Goal: Task Accomplishment & Management: Manage account settings

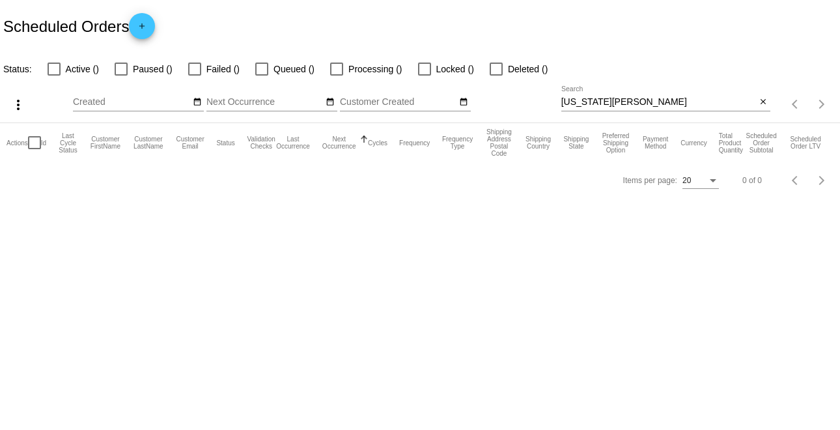
click at [648, 105] on input "Virginia Garner" at bounding box center [658, 102] width 195 height 10
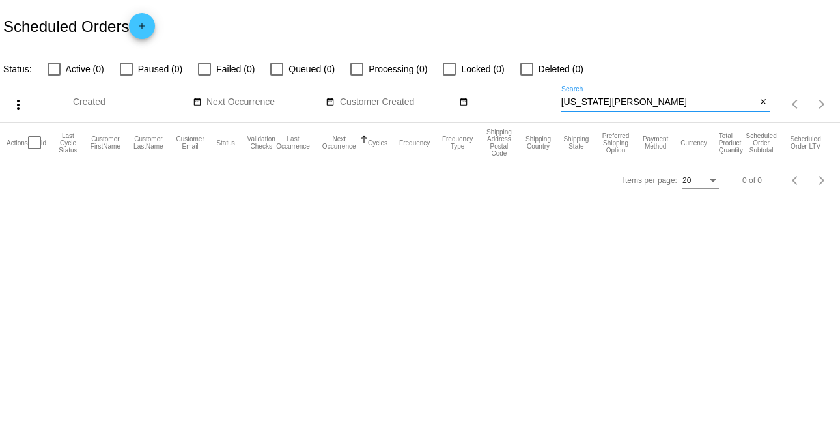
paste input "[EMAIL_ADDRESS][DOMAIN_NAME]"
type input "[EMAIL_ADDRESS][DOMAIN_NAME]"
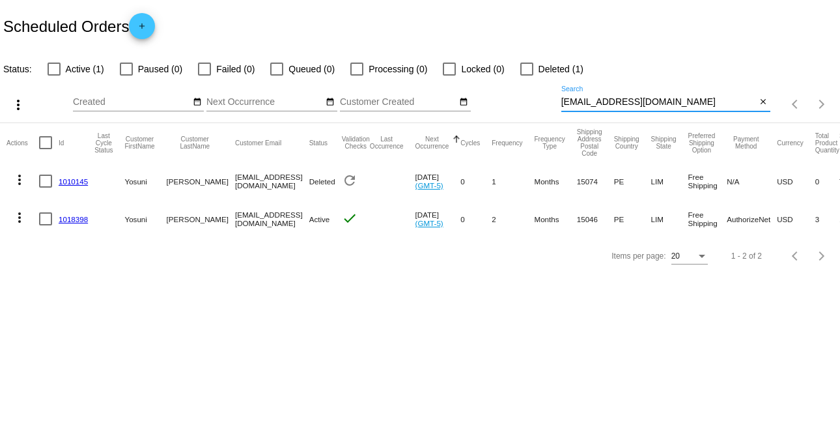
click at [21, 212] on mat-icon "more_vert" at bounding box center [20, 218] width 16 height 16
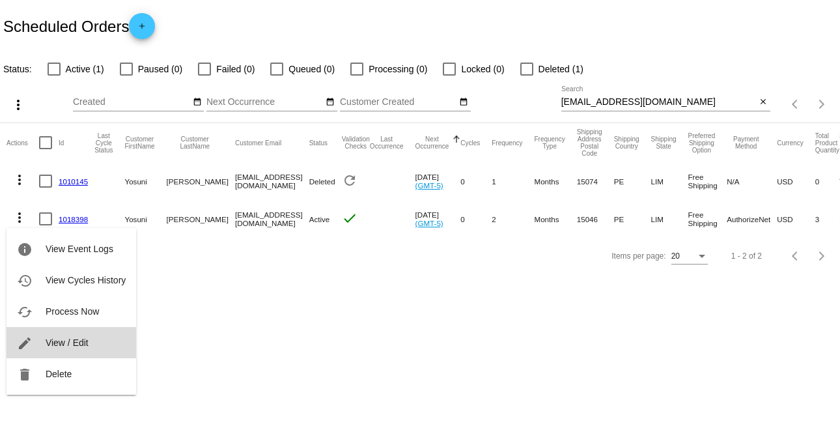
click at [68, 342] on span "View / Edit" at bounding box center [67, 342] width 43 height 10
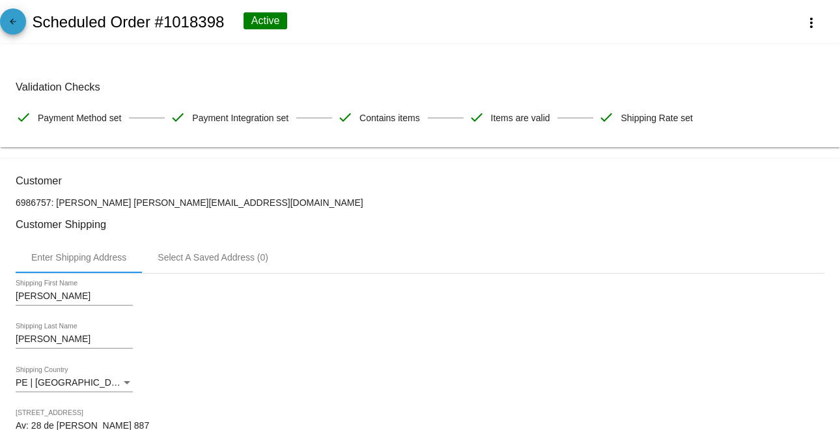
click at [6, 12] on span "arrow_back" at bounding box center [13, 24] width 16 height 32
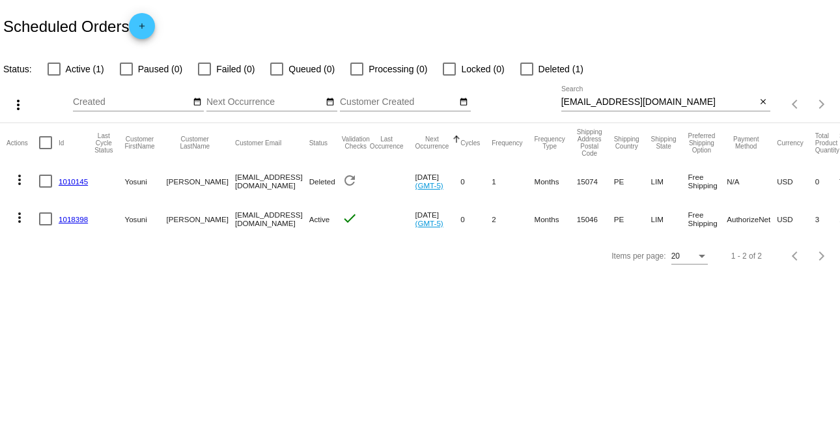
click at [39, 217] on div at bounding box center [45, 218] width 13 height 13
click at [45, 225] on input "checkbox" at bounding box center [45, 225] width 1 height 1
click at [39, 217] on div at bounding box center [45, 218] width 13 height 13
click at [45, 225] on input "checkbox" at bounding box center [45, 225] width 1 height 1
checkbox input "false"
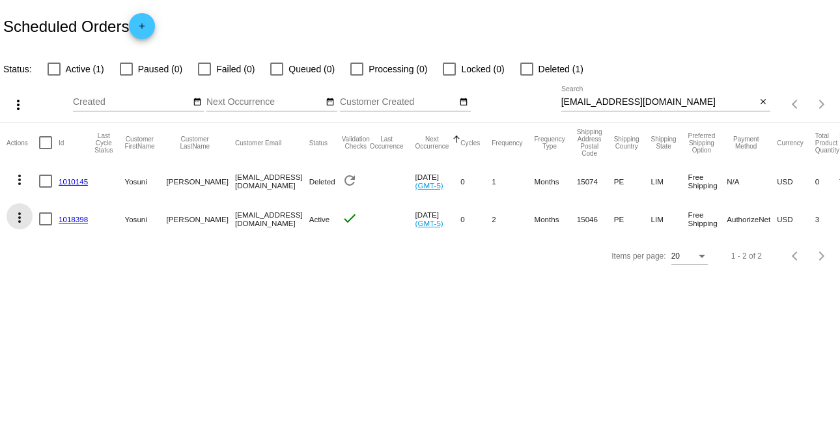
click at [22, 217] on mat-icon "more_vert" at bounding box center [20, 218] width 16 height 16
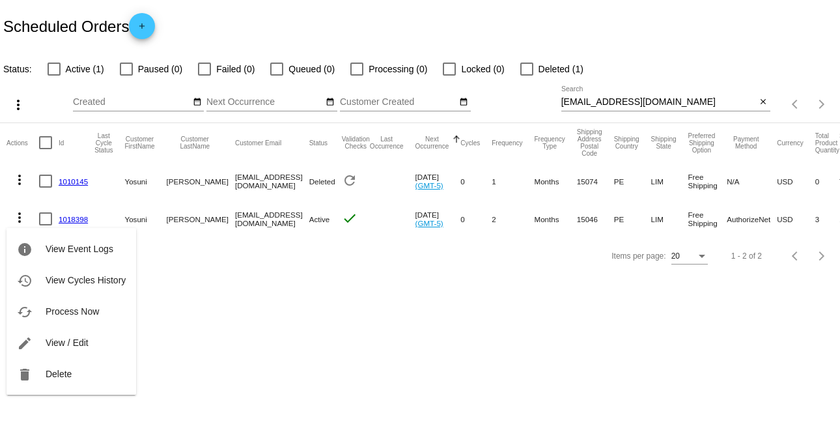
drag, startPoint x: 503, startPoint y: 245, endPoint x: 603, endPoint y: 236, distance: 100.7
click at [603, 236] on div at bounding box center [420, 215] width 840 height 430
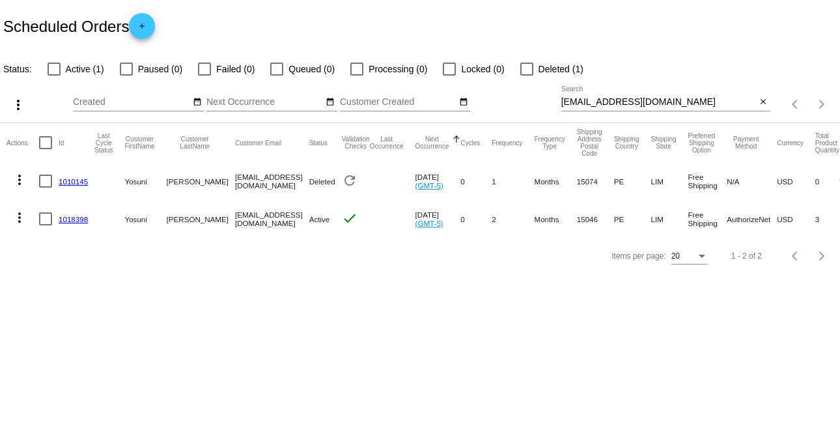
click at [18, 220] on mat-icon "more_vert" at bounding box center [20, 218] width 16 height 16
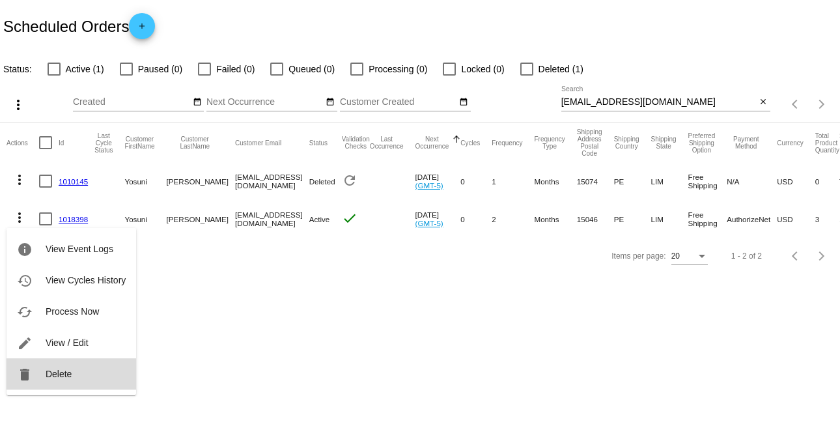
click at [53, 366] on button "delete Delete" at bounding box center [72, 373] width 130 height 31
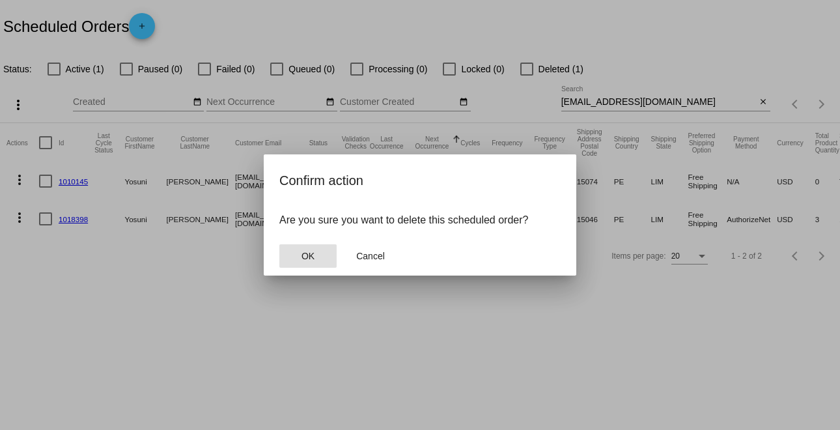
click at [318, 257] on button "OK" at bounding box center [307, 255] width 57 height 23
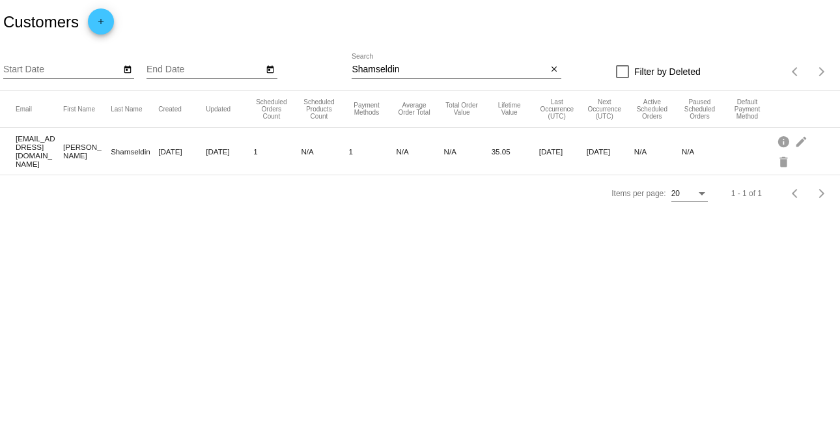
click at [455, 73] on input "Shamseldin" at bounding box center [449, 69] width 195 height 10
paste input "[EMAIL_ADDRESS][DOMAIN_NAME]"
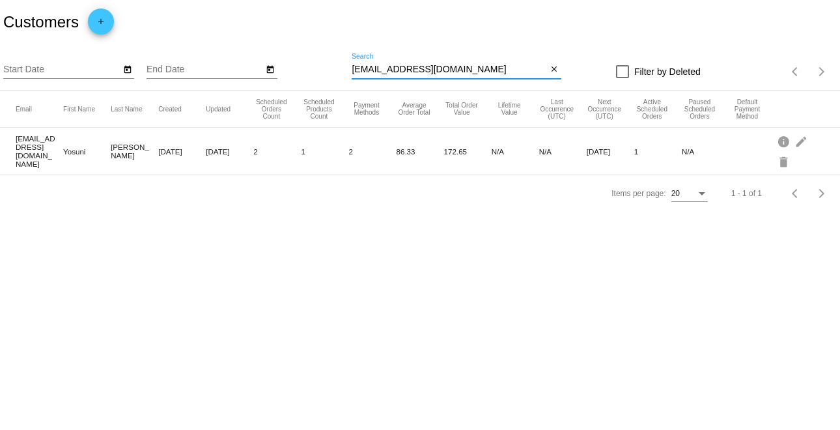
type input "[EMAIL_ADDRESS][DOMAIN_NAME]"
click at [801, 142] on mat-icon "edit" at bounding box center [802, 141] width 16 height 20
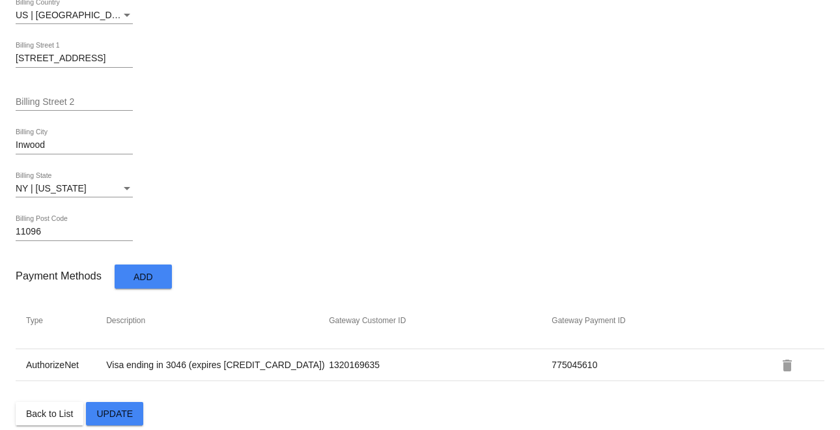
scroll to position [732, 0]
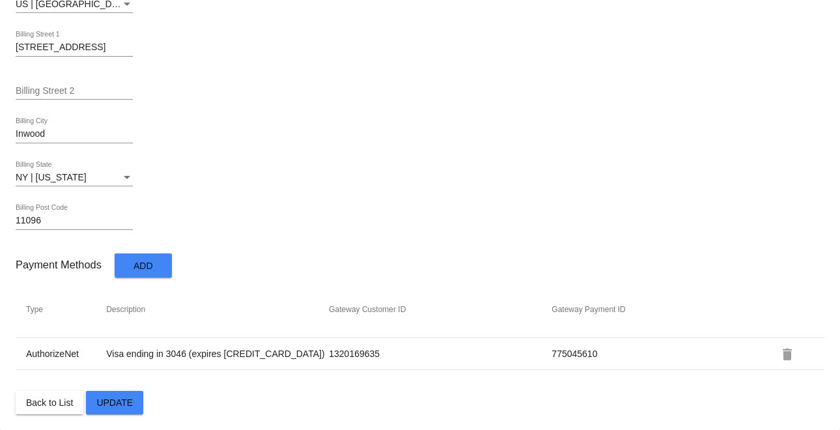
click at [29, 399] on span "Back to List" at bounding box center [49, 402] width 47 height 10
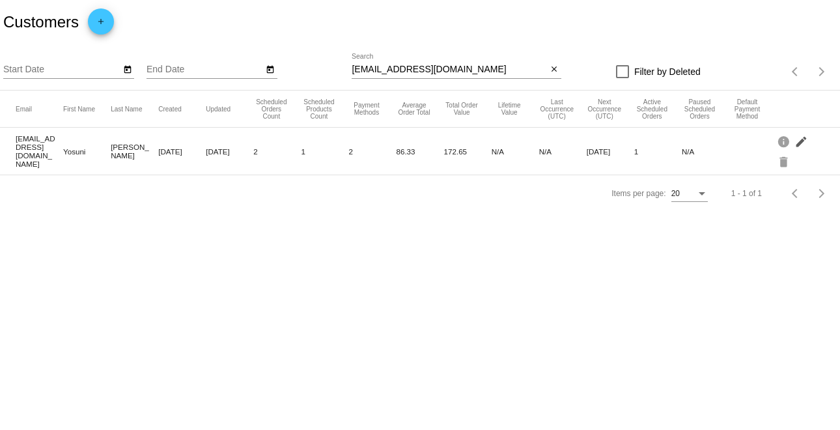
click at [798, 138] on mat-icon "edit" at bounding box center [802, 141] width 16 height 20
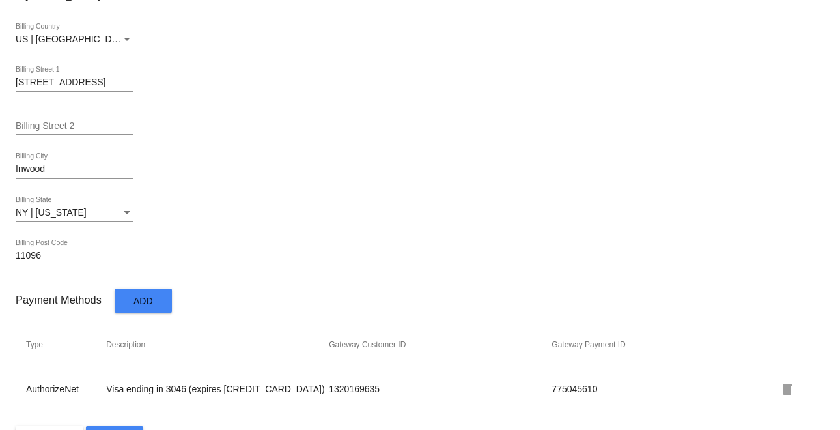
scroll to position [732, 0]
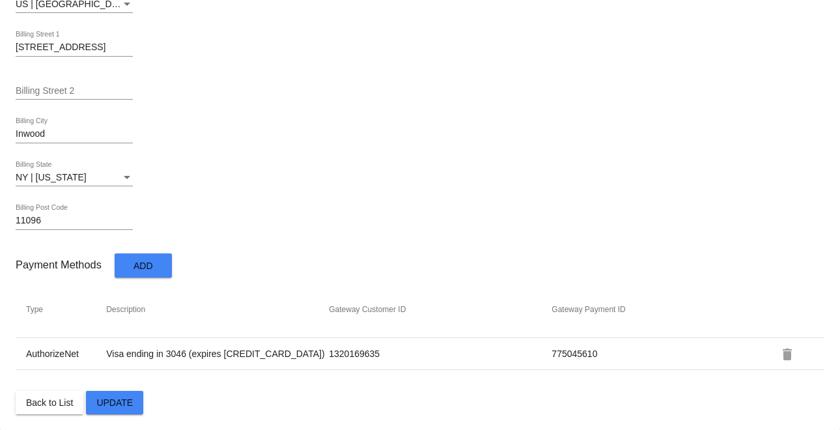
click at [779, 352] on mat-icon "delete" at bounding box center [787, 354] width 16 height 16
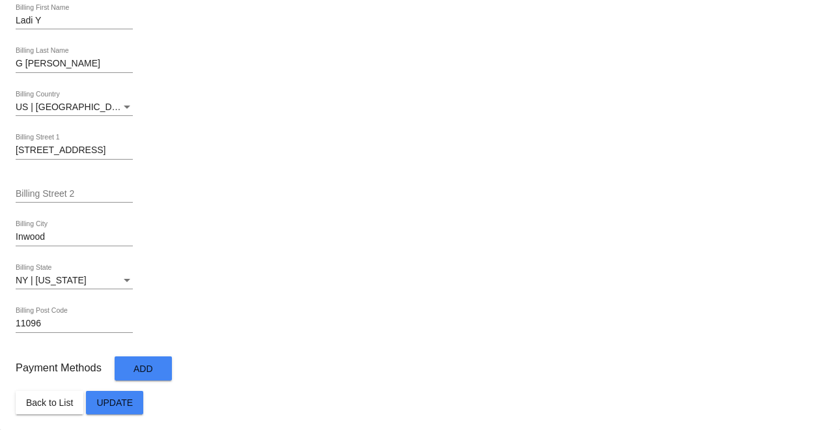
click at [123, 397] on span "Update" at bounding box center [114, 402] width 36 height 10
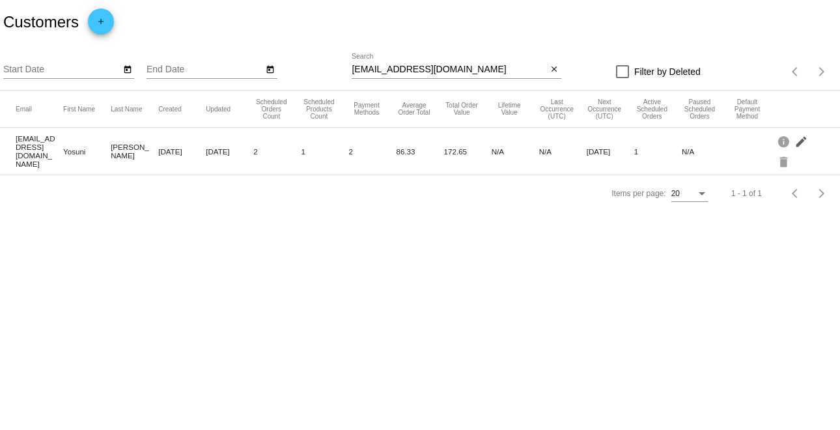
click at [798, 137] on mat-icon "edit" at bounding box center [802, 141] width 16 height 20
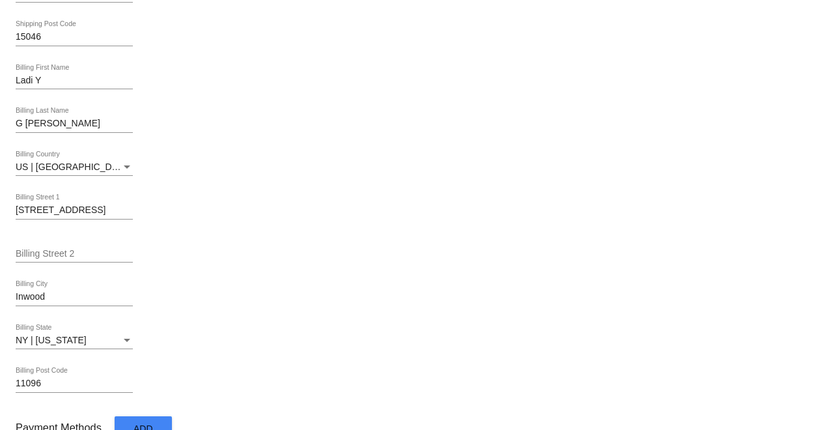
scroll to position [732, 0]
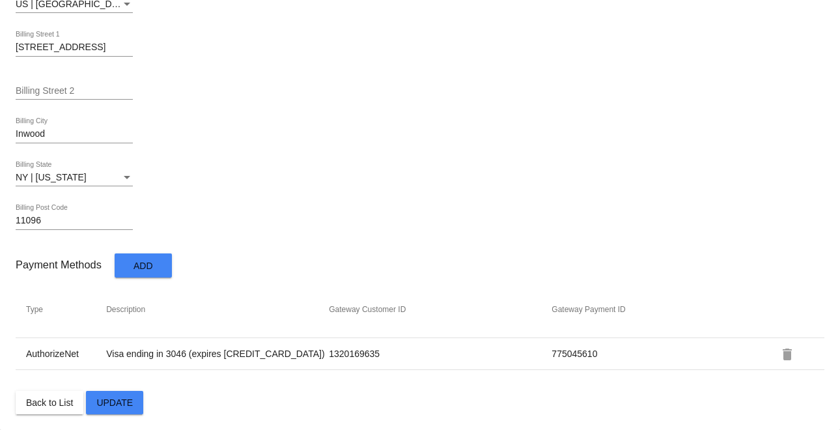
click at [779, 351] on mat-icon "delete" at bounding box center [787, 354] width 16 height 16
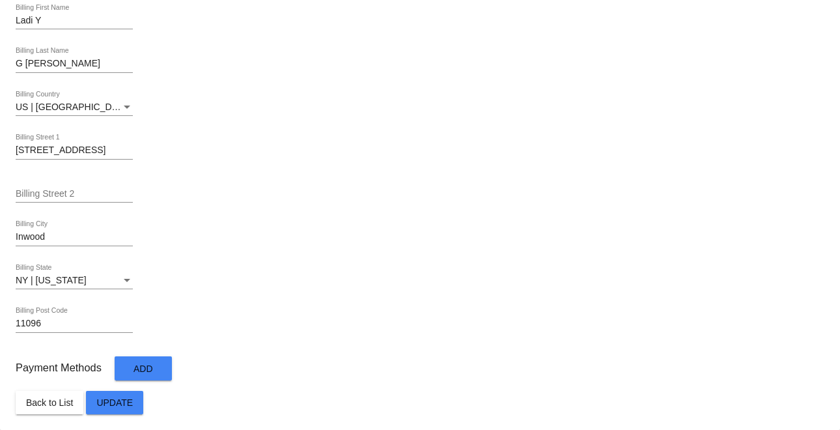
scroll to position [629, 0]
click at [116, 408] on button "Update" at bounding box center [114, 402] width 57 height 23
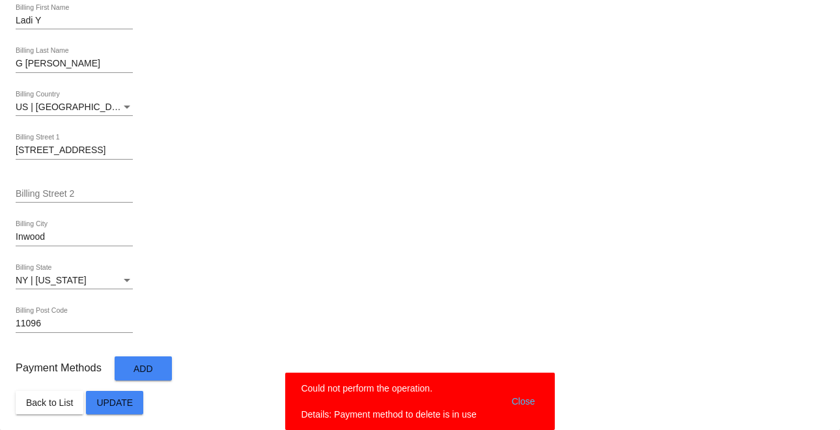
click at [526, 399] on button "Close" at bounding box center [523, 400] width 31 height 39
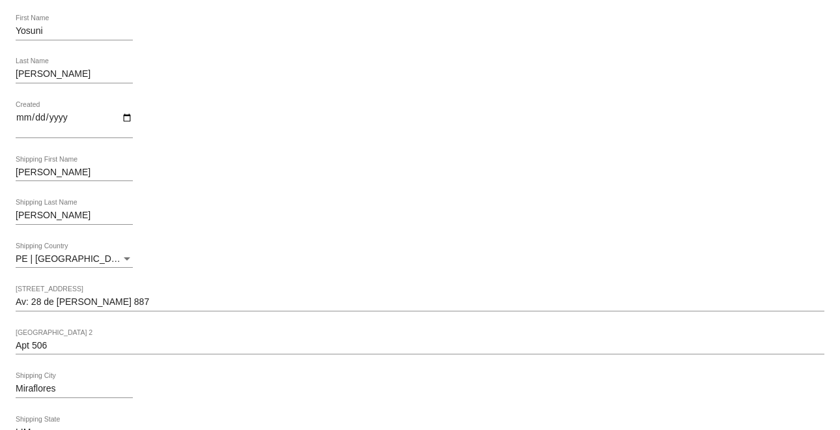
scroll to position [0, 0]
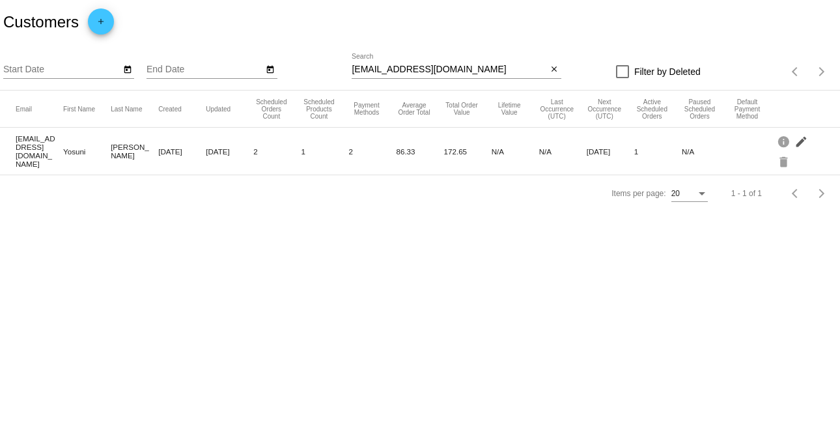
click at [803, 141] on mat-icon "edit" at bounding box center [802, 141] width 16 height 20
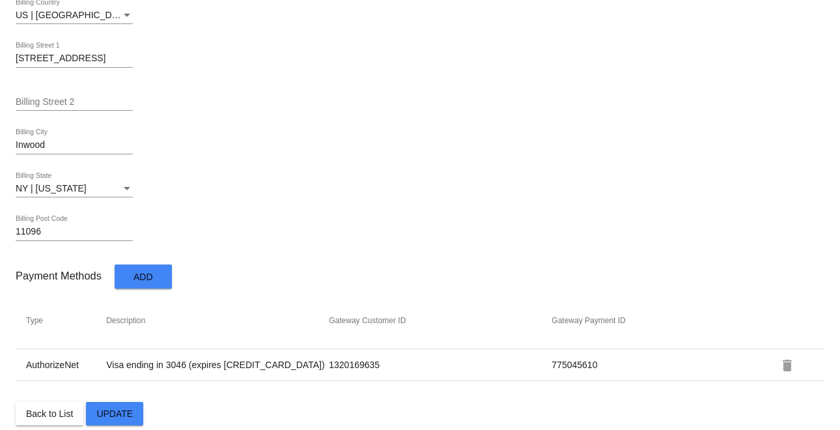
scroll to position [732, 0]
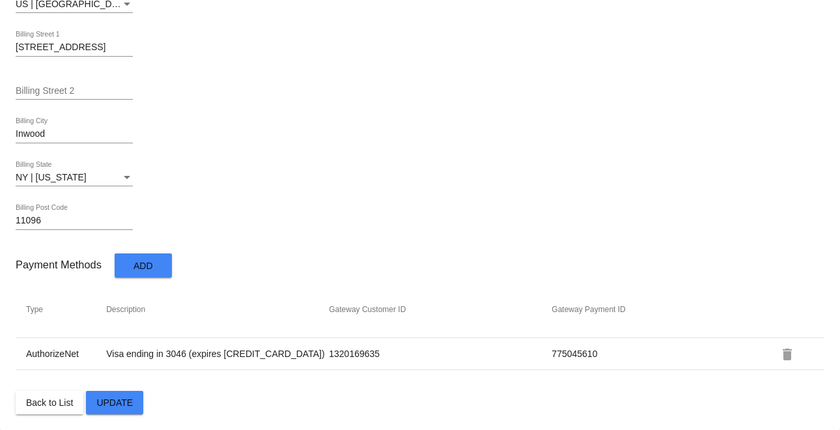
click at [779, 350] on mat-icon "delete" at bounding box center [787, 354] width 16 height 16
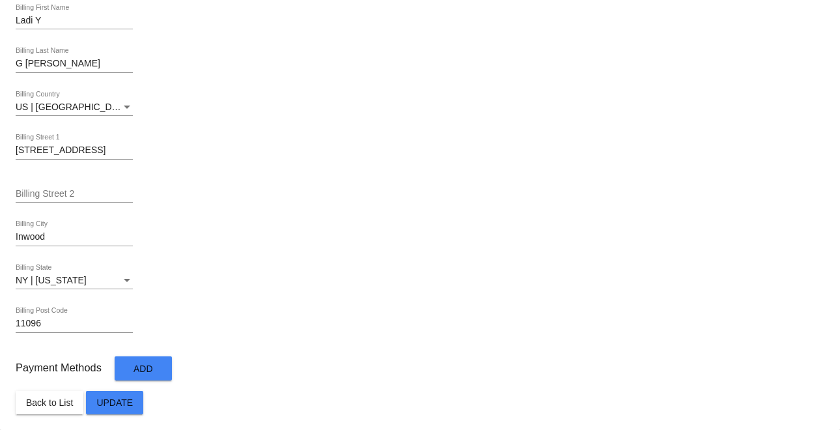
click at [116, 402] on span "Update" at bounding box center [114, 402] width 36 height 10
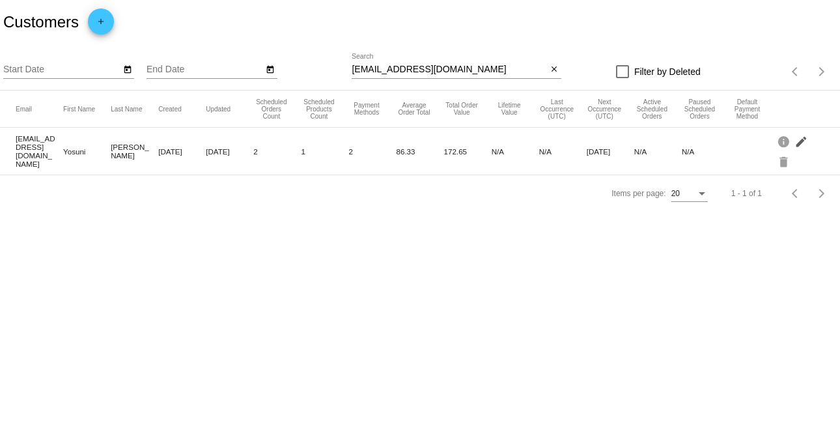
click at [798, 141] on mat-icon "edit" at bounding box center [802, 141] width 16 height 20
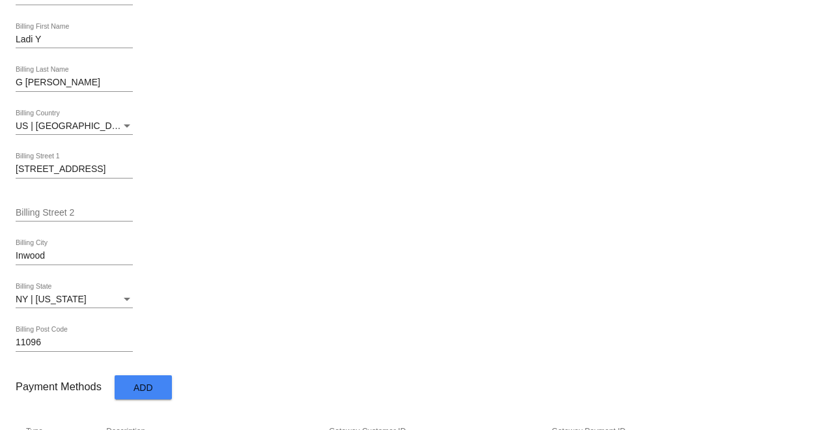
scroll to position [732, 0]
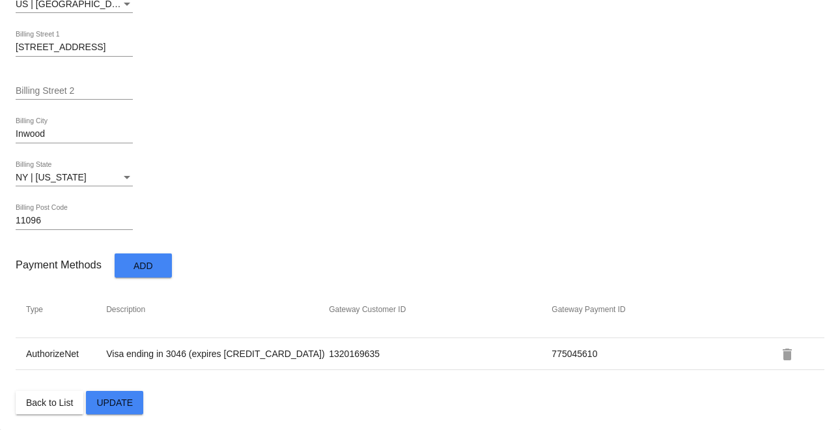
click at [779, 358] on mat-icon "delete" at bounding box center [787, 354] width 16 height 16
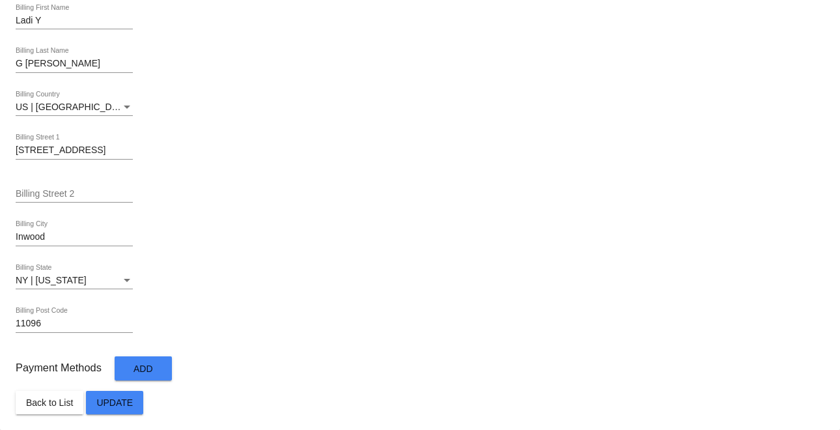
scroll to position [629, 0]
click at [123, 408] on button "Update" at bounding box center [114, 402] width 57 height 23
